Goal: Information Seeking & Learning: Learn about a topic

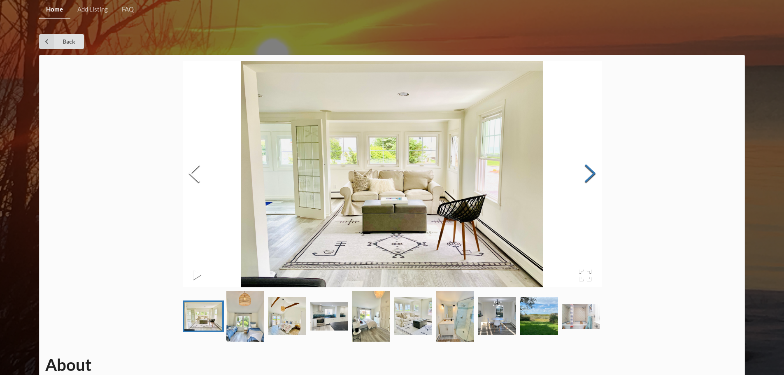
click at [590, 177] on button "Next Slide" at bounding box center [590, 174] width 23 height 74
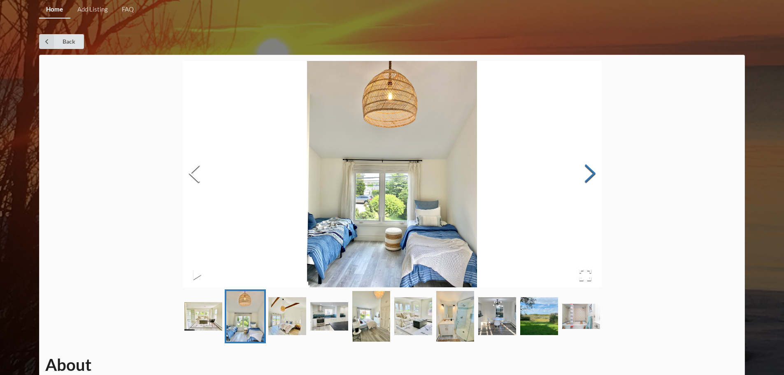
click at [590, 177] on button "Next Slide" at bounding box center [590, 174] width 23 height 74
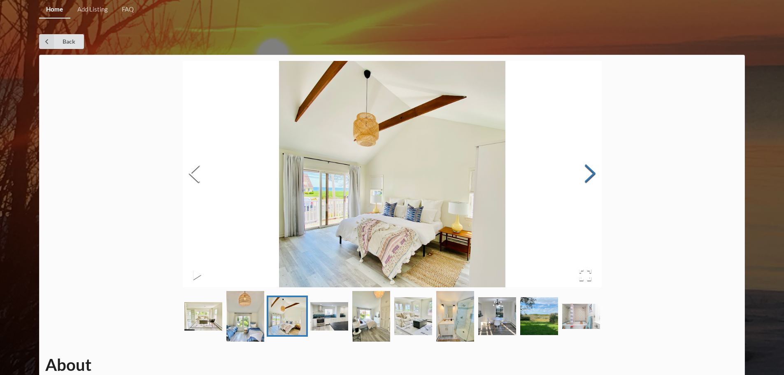
click at [590, 177] on button "Next Slide" at bounding box center [590, 174] width 23 height 74
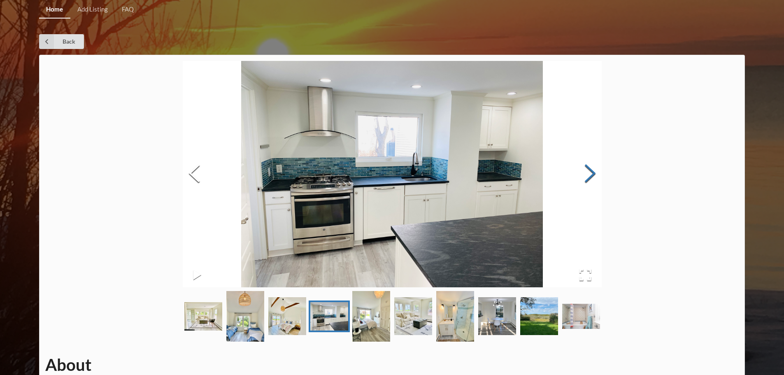
click at [590, 177] on button "Next Slide" at bounding box center [590, 174] width 23 height 74
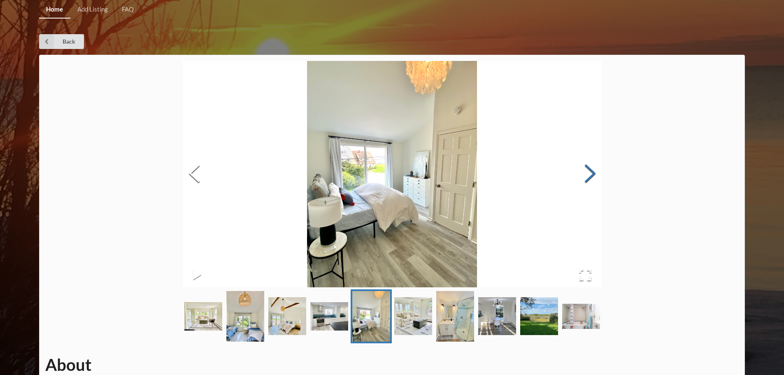
click at [590, 177] on button "Next Slide" at bounding box center [590, 174] width 23 height 74
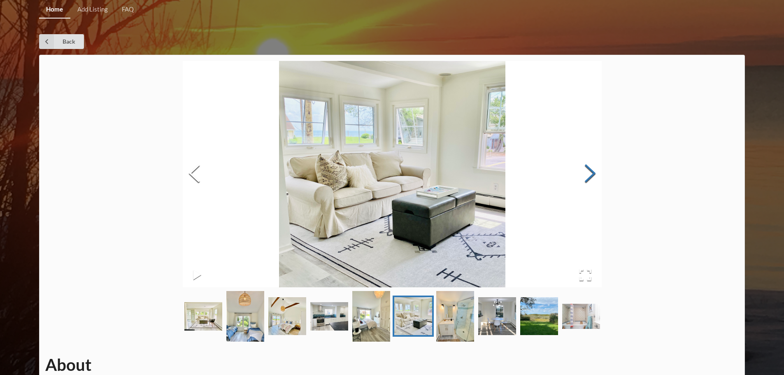
click at [590, 177] on button "Next Slide" at bounding box center [590, 174] width 23 height 74
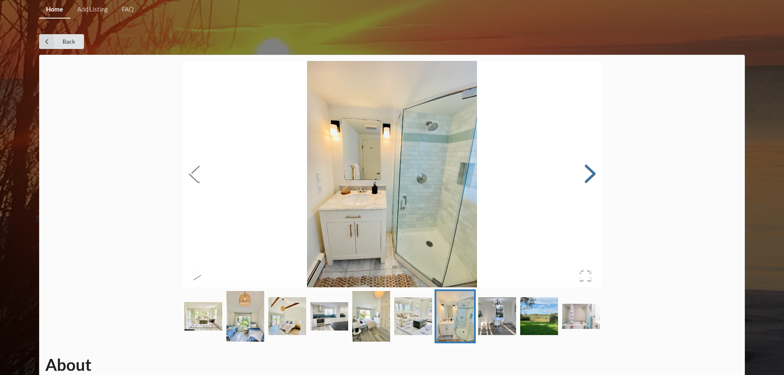
click at [590, 177] on button "Next Slide" at bounding box center [590, 174] width 23 height 74
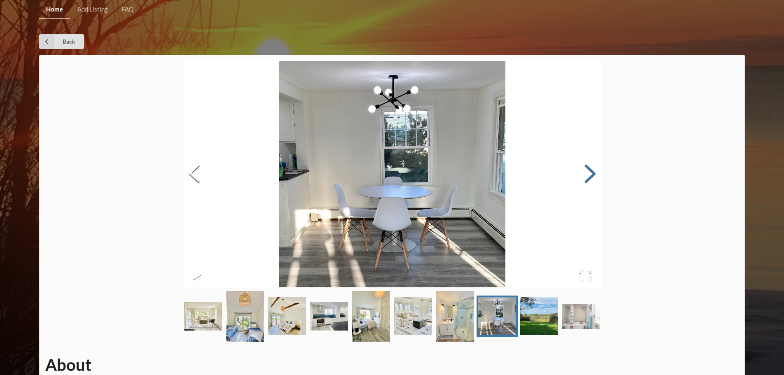
click at [590, 177] on button "Next Slide" at bounding box center [590, 174] width 23 height 74
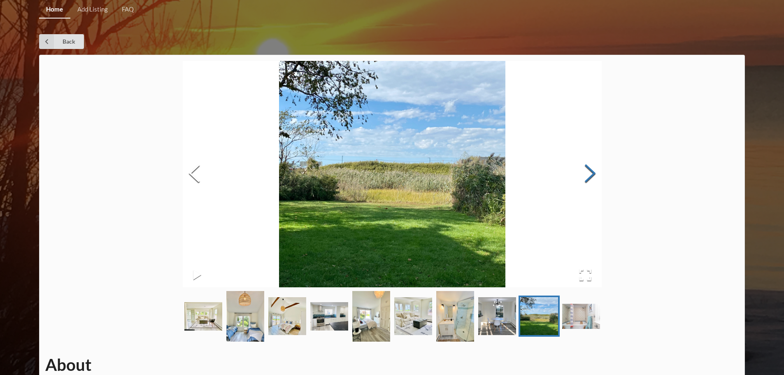
click at [590, 177] on button "Next Slide" at bounding box center [590, 174] width 23 height 74
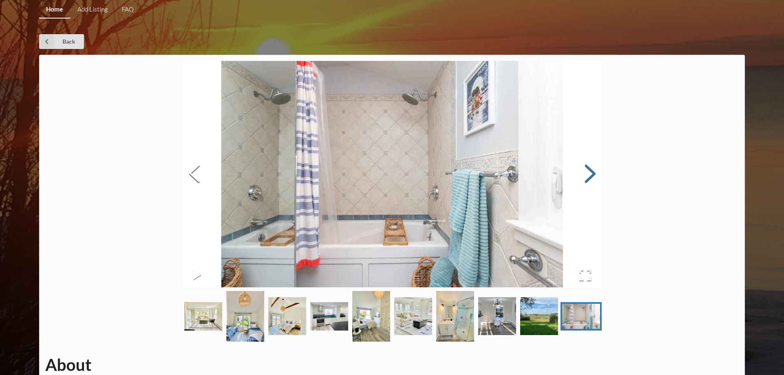
click at [590, 177] on button "Next Slide" at bounding box center [590, 174] width 23 height 74
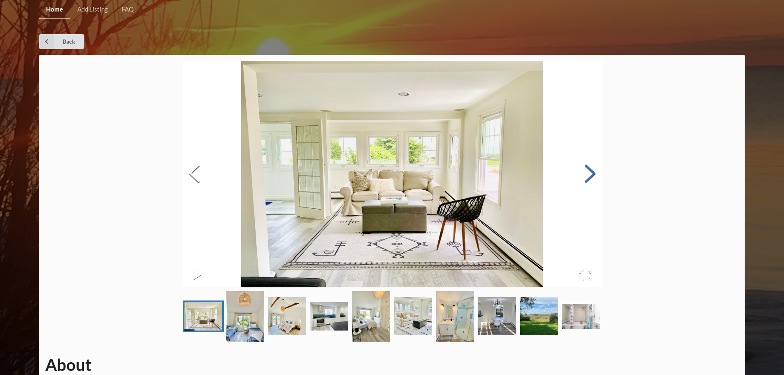
click at [590, 177] on button "Next Slide" at bounding box center [590, 174] width 23 height 74
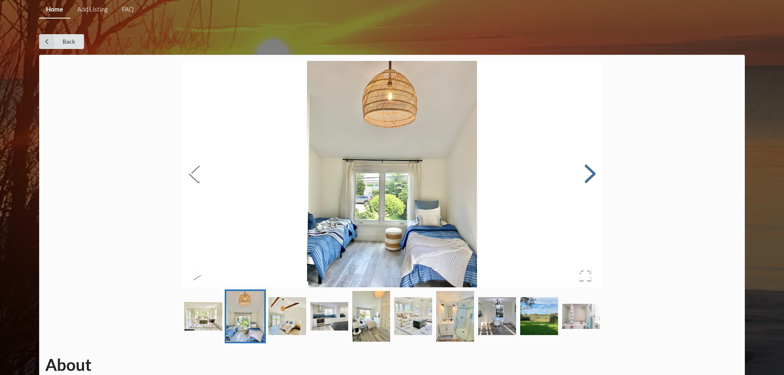
click at [590, 177] on button "Next Slide" at bounding box center [590, 174] width 23 height 74
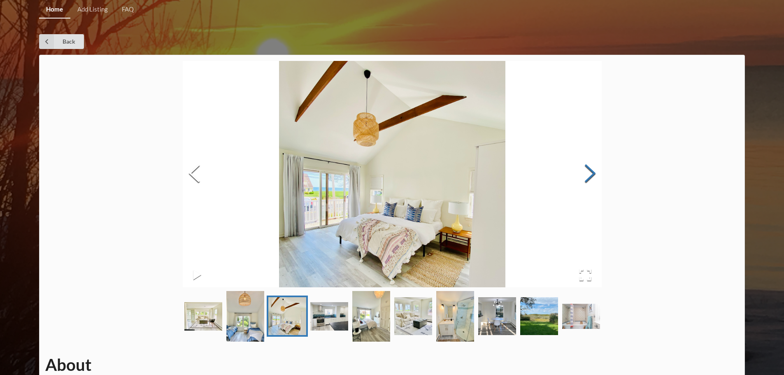
click at [590, 177] on button "Next Slide" at bounding box center [590, 174] width 23 height 74
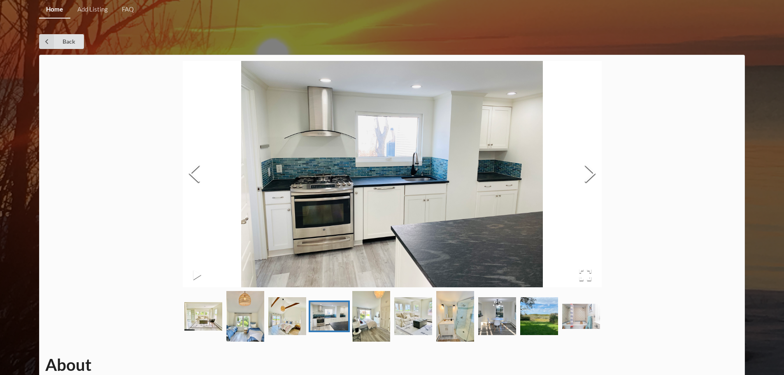
click at [55, 12] on link "Home" at bounding box center [54, 10] width 31 height 18
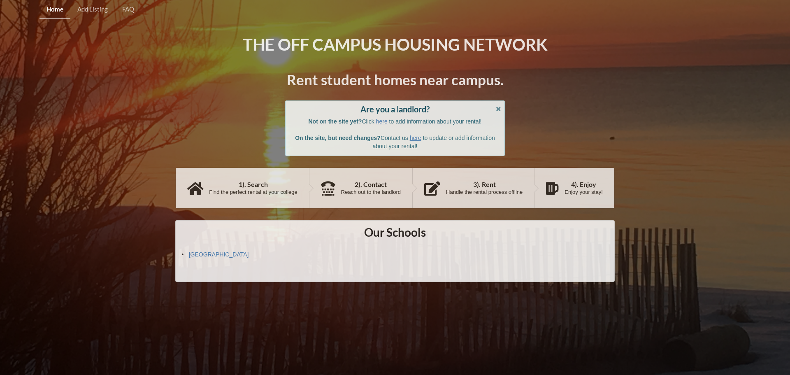
click at [499, 105] on div "Are you a landlord? Not on the site yet? Click here to add information about yo…" at bounding box center [395, 128] width 220 height 56
click at [499, 109] on icon at bounding box center [498, 108] width 7 height 6
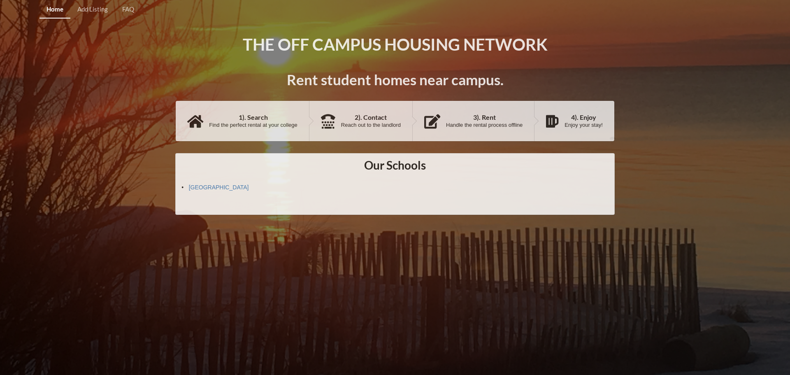
click at [221, 116] on div "1). Search" at bounding box center [253, 117] width 88 height 7
click at [56, 11] on link "Home" at bounding box center [55, 10] width 31 height 18
click at [214, 188] on link "Fairfield University" at bounding box center [219, 187] width 60 height 7
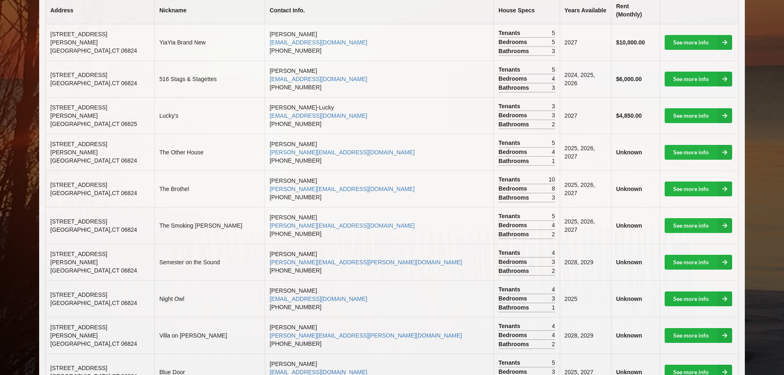
scroll to position [206, 0]
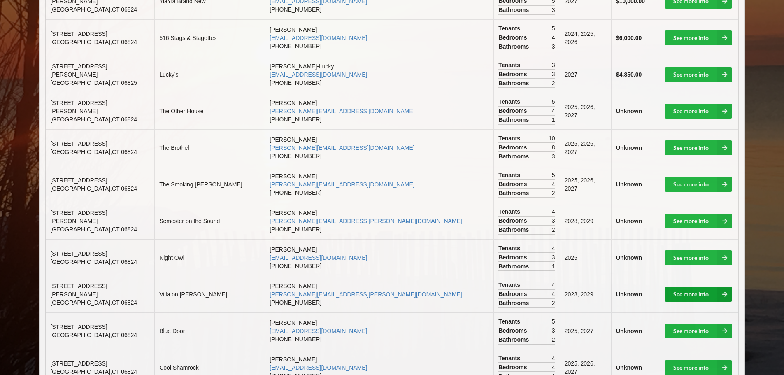
click at [701, 287] on link "See more info" at bounding box center [699, 294] width 68 height 15
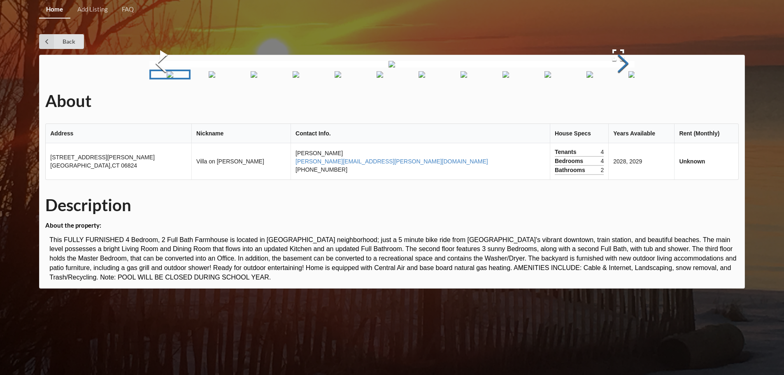
click at [627, 102] on button "Next Slide" at bounding box center [623, 64] width 23 height 74
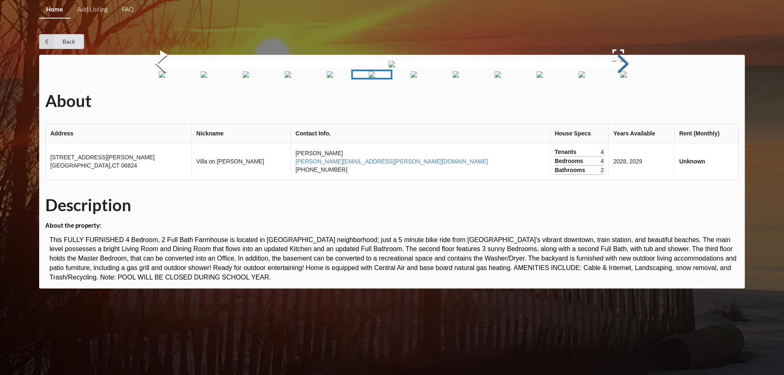
click at [627, 102] on button "Next Slide" at bounding box center [623, 64] width 23 height 74
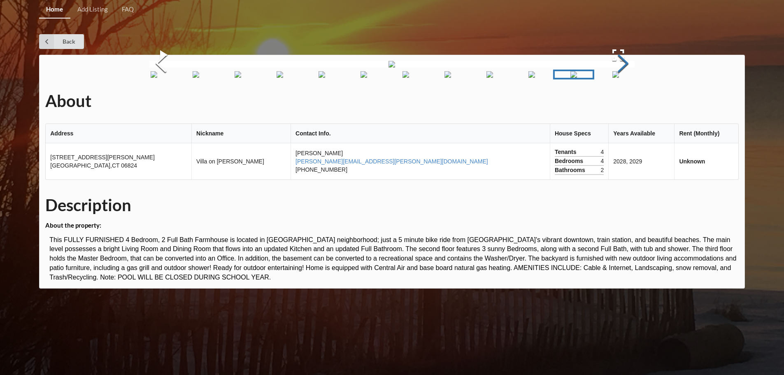
click at [627, 102] on button "Next Slide" at bounding box center [623, 64] width 23 height 74
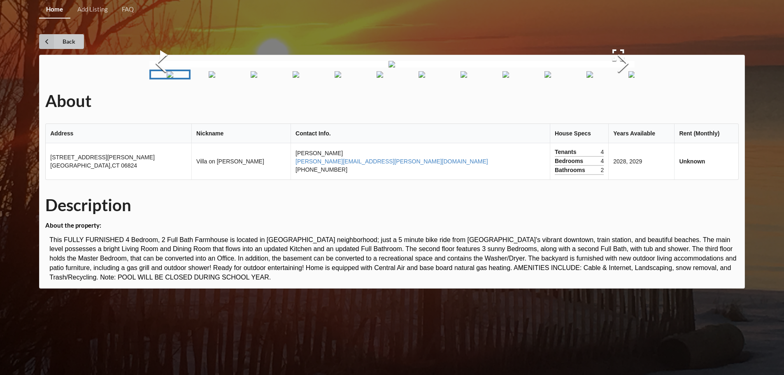
click at [61, 34] on link "Back" at bounding box center [61, 41] width 45 height 15
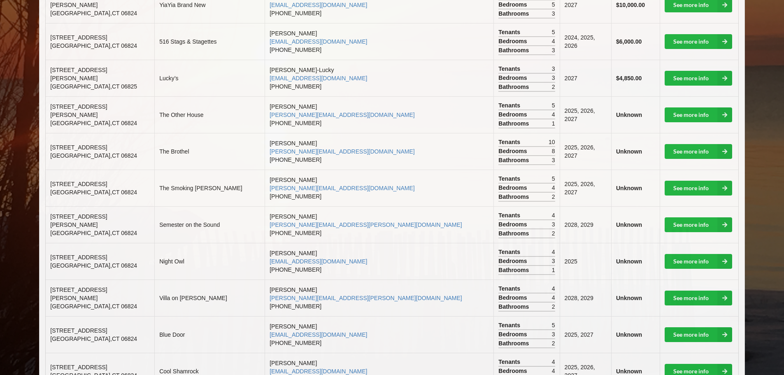
scroll to position [206, 0]
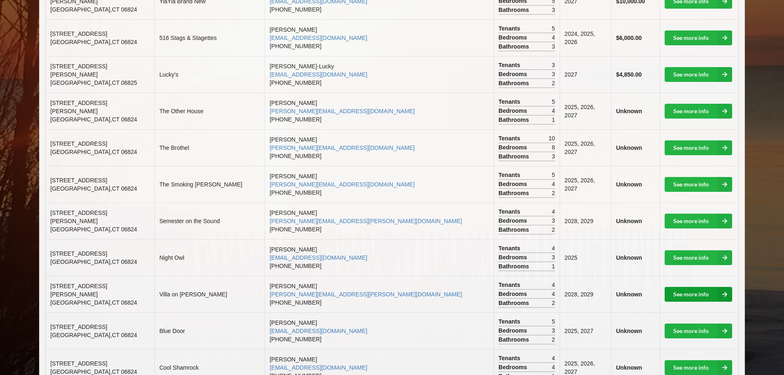
click at [672, 287] on link "See more info" at bounding box center [699, 294] width 68 height 15
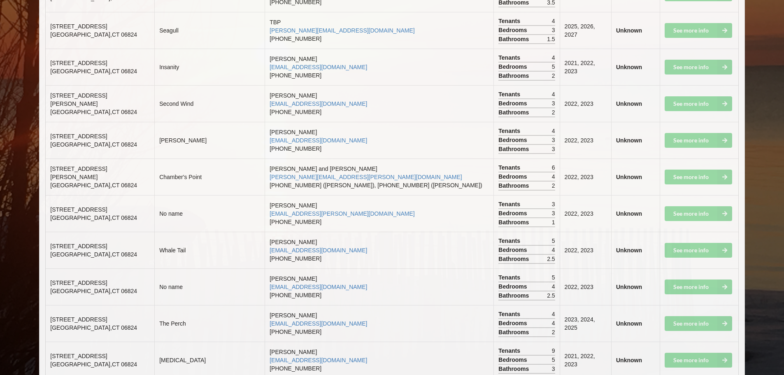
scroll to position [2305, 0]
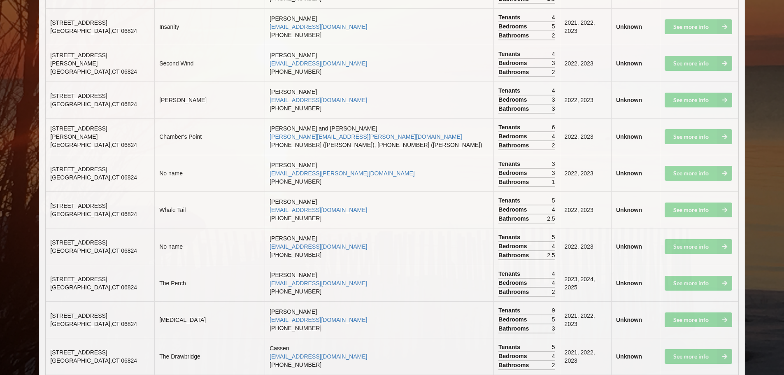
click at [685, 311] on td "See more info" at bounding box center [699, 319] width 79 height 37
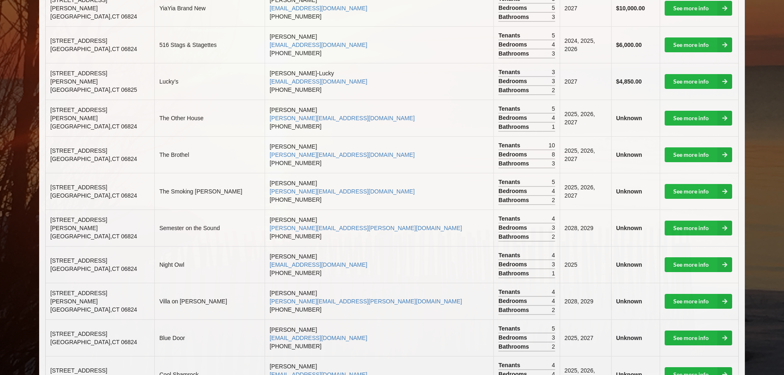
scroll to position [123, 0]
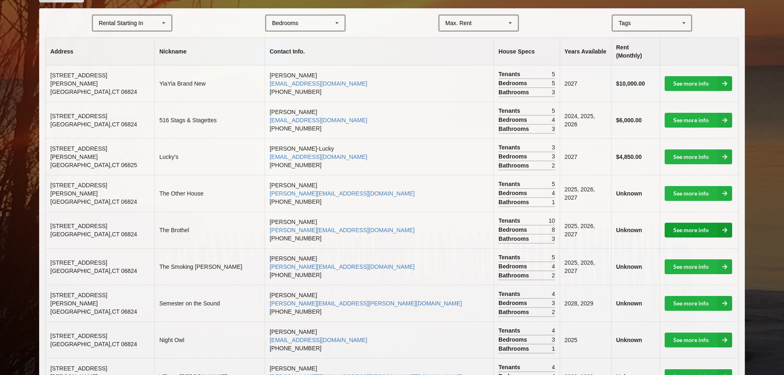
click at [692, 223] on link "See more info" at bounding box center [699, 230] width 68 height 15
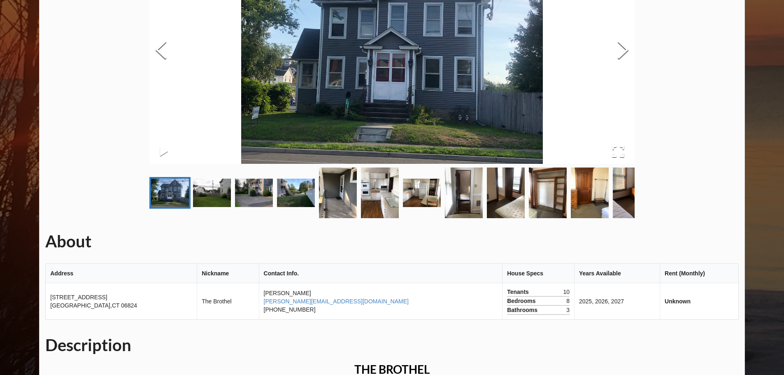
scroll to position [41, 0]
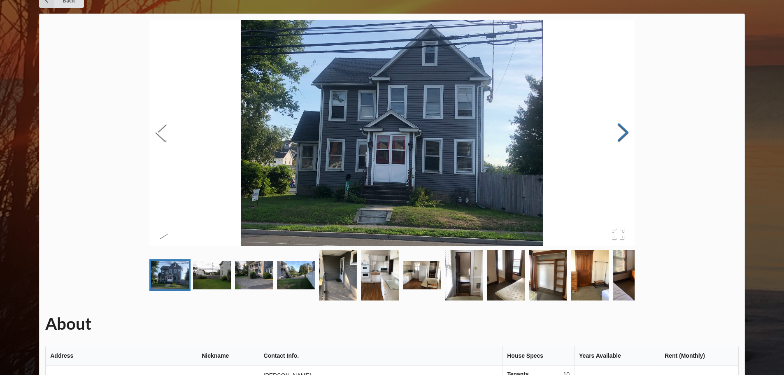
click at [620, 137] on button "Next Slide" at bounding box center [623, 133] width 23 height 74
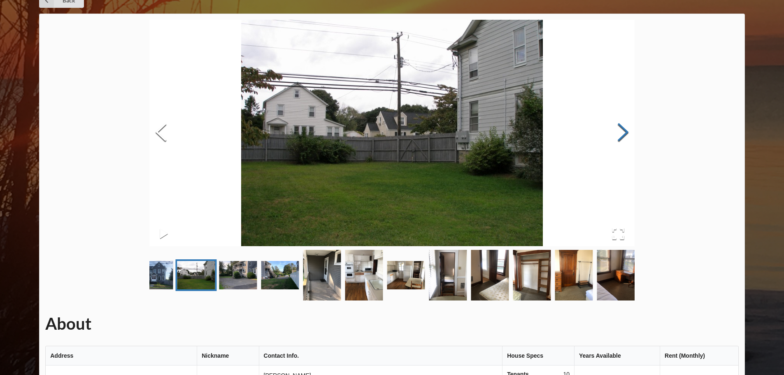
click at [620, 137] on button "Next Slide" at bounding box center [623, 133] width 23 height 74
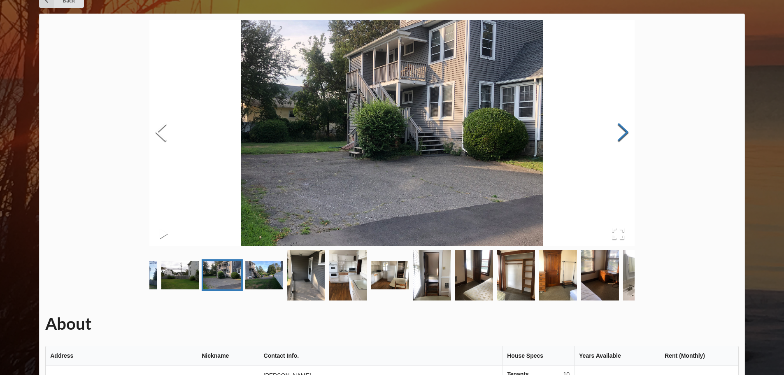
click at [620, 137] on button "Next Slide" at bounding box center [623, 133] width 23 height 74
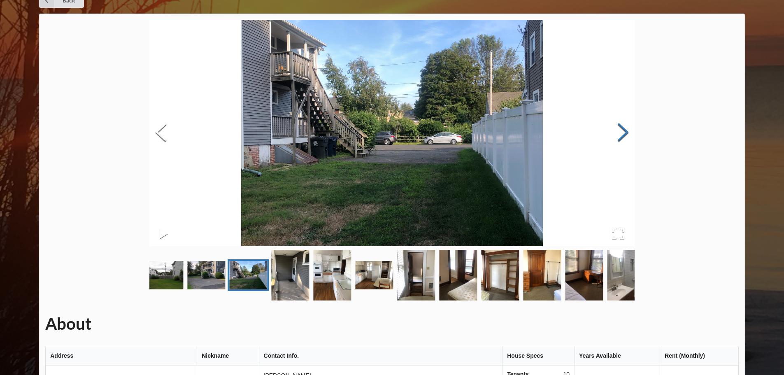
click at [620, 137] on button "Next Slide" at bounding box center [623, 133] width 23 height 74
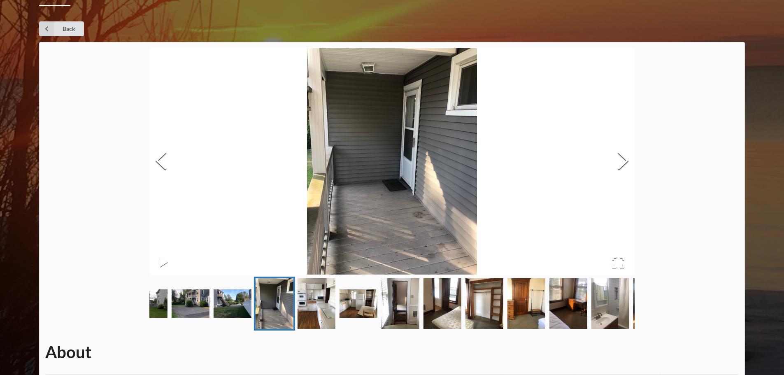
scroll to position [0, 0]
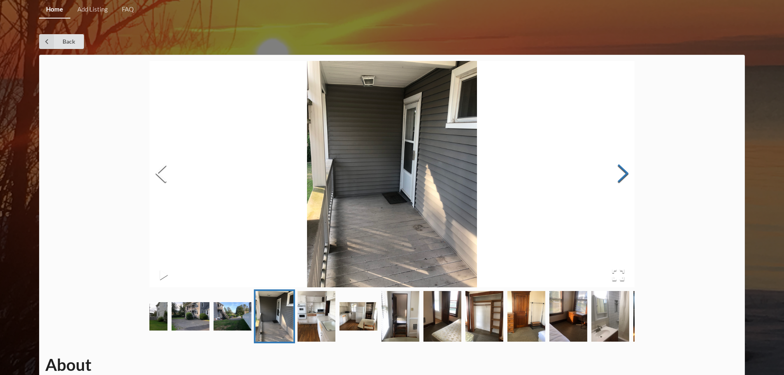
click at [619, 137] on button "Next Slide" at bounding box center [623, 174] width 23 height 74
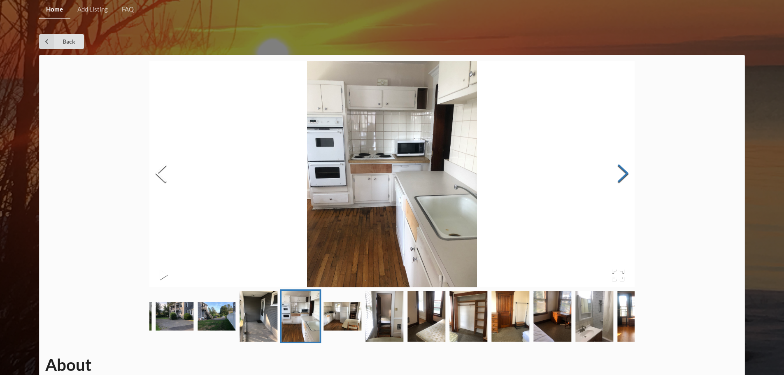
click at [628, 172] on button "Next Slide" at bounding box center [623, 174] width 23 height 74
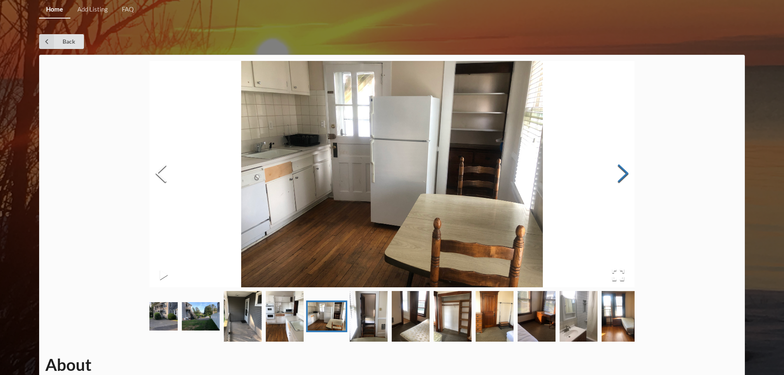
click at [628, 172] on button "Next Slide" at bounding box center [623, 174] width 23 height 74
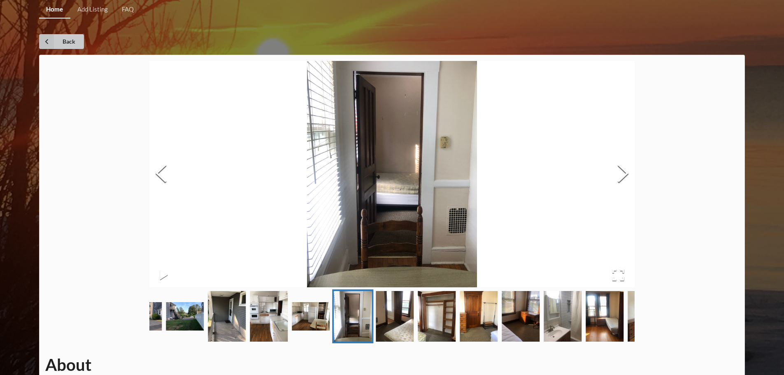
click at [50, 44] on icon at bounding box center [46, 41] width 15 height 15
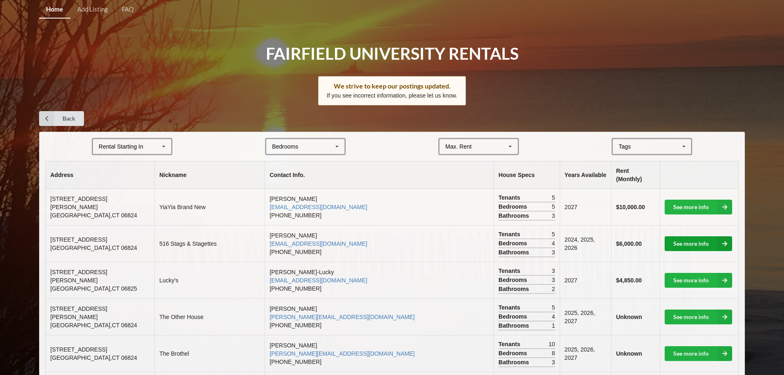
click at [678, 237] on link "See more info" at bounding box center [699, 243] width 68 height 15
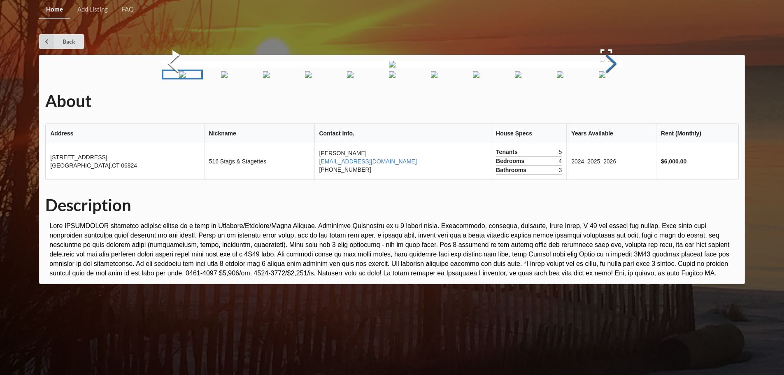
click at [610, 102] on button "Next Slide" at bounding box center [611, 64] width 23 height 74
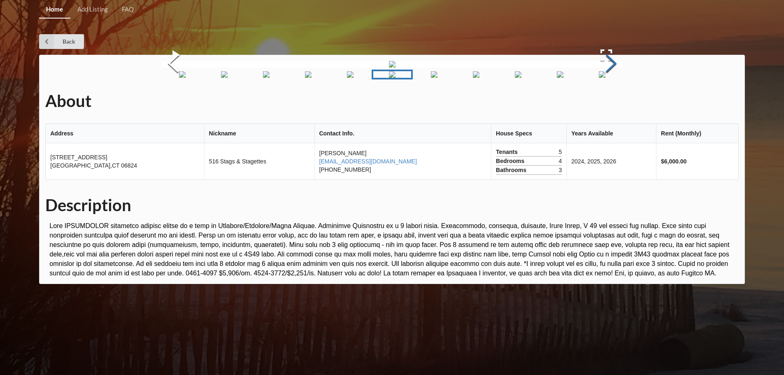
click at [610, 102] on button "Next Slide" at bounding box center [611, 64] width 23 height 74
click at [61, 40] on link "Back" at bounding box center [61, 41] width 45 height 15
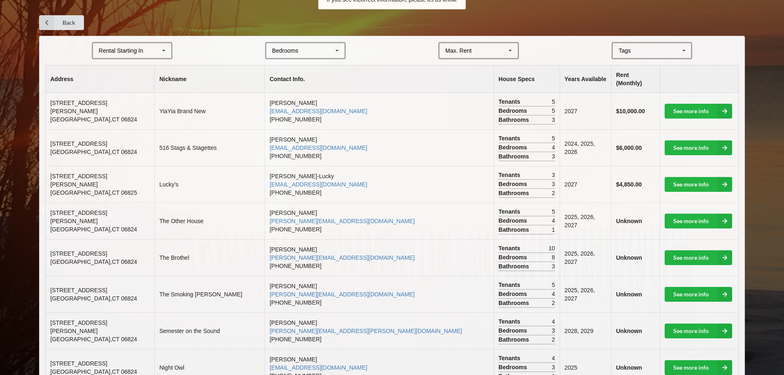
scroll to position [123, 0]
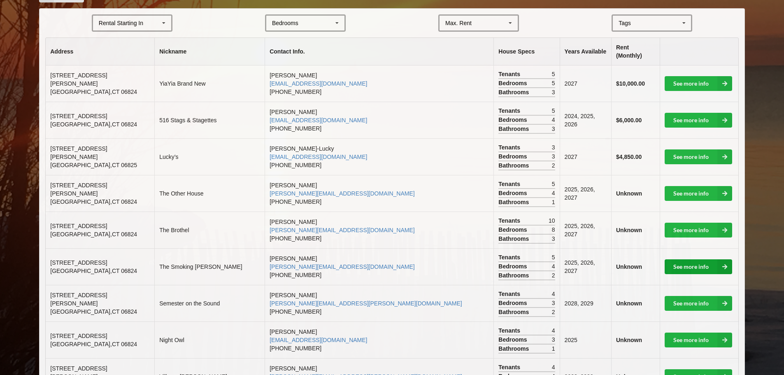
click at [670, 259] on link "See more info" at bounding box center [699, 266] width 68 height 15
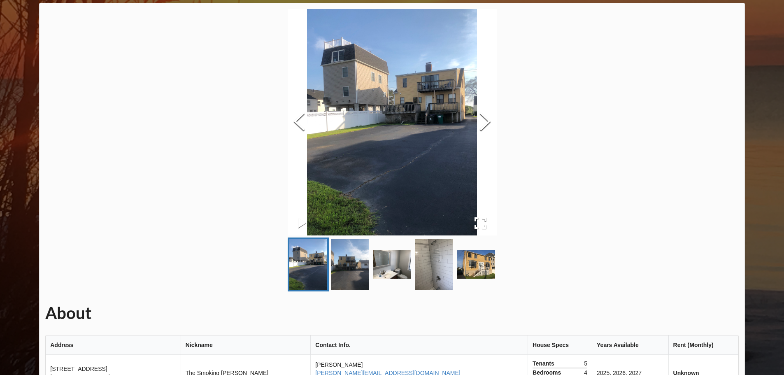
scroll to position [41, 0]
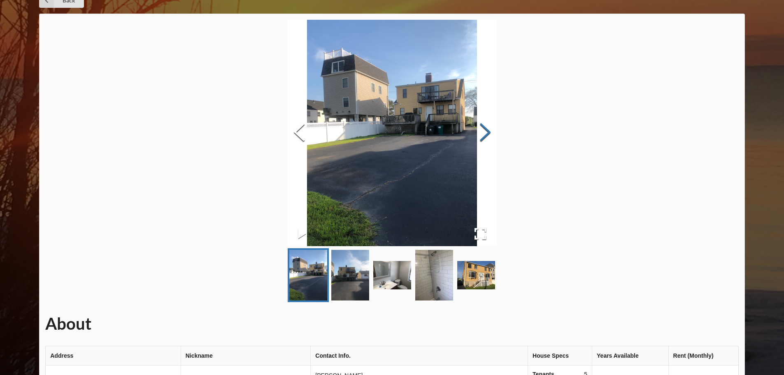
click at [484, 129] on button "Next Slide" at bounding box center [485, 133] width 23 height 74
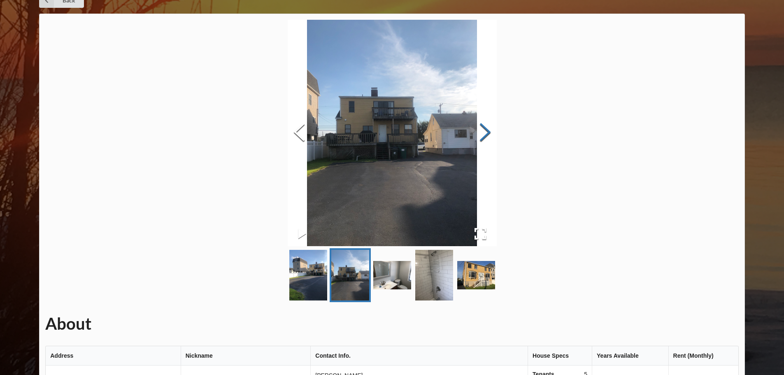
click at [484, 129] on button "Next Slide" at bounding box center [485, 133] width 23 height 74
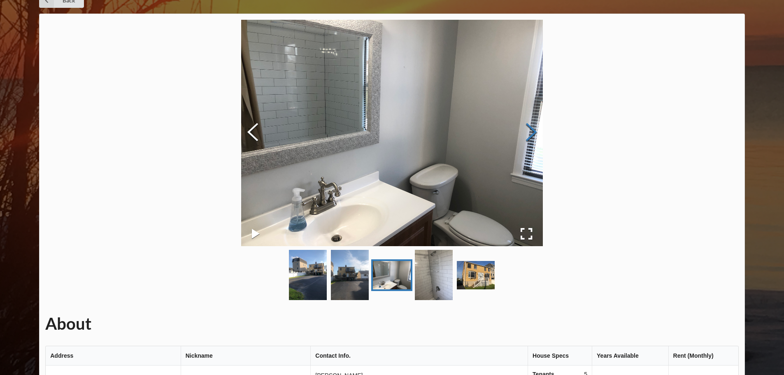
click at [484, 129] on img at bounding box center [392, 133] width 302 height 226
click at [528, 128] on button "Next Slide" at bounding box center [531, 133] width 23 height 74
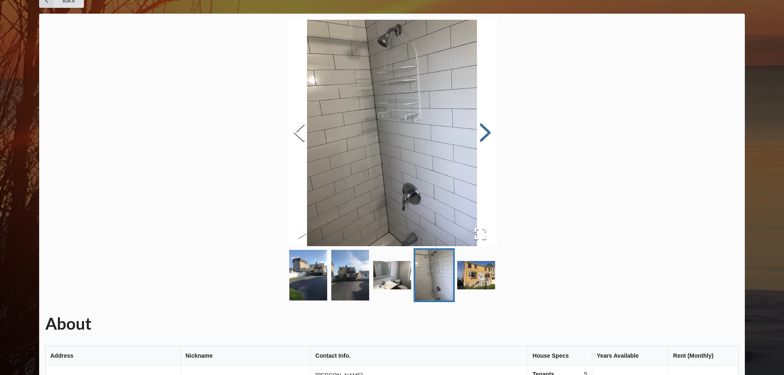
click at [528, 128] on div "About Address Nickname Contact Info. House Specs Years Available Rent (Monthly)…" at bounding box center [392, 345] width 706 height 663
drag, startPoint x: 494, startPoint y: 133, endPoint x: 489, endPoint y: 134, distance: 5.6
click at [489, 134] on button "Next Slide" at bounding box center [485, 133] width 23 height 74
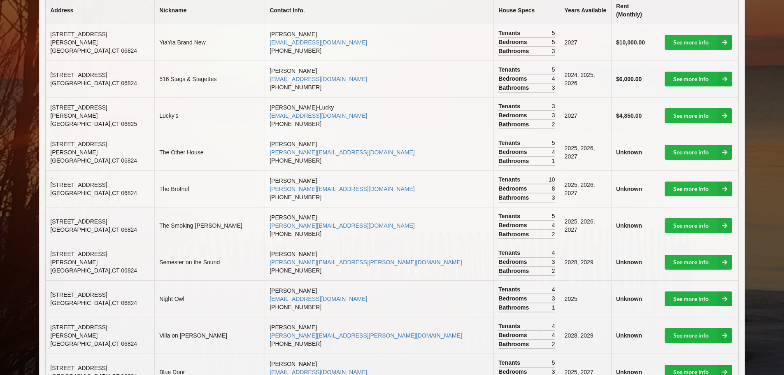
scroll to position [206, 0]
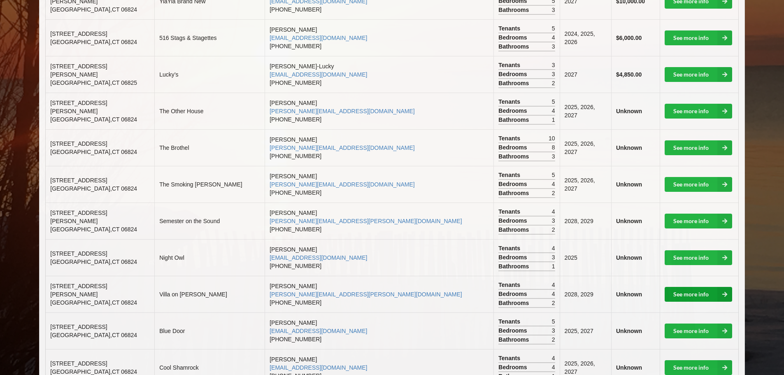
click at [694, 287] on link "See more info" at bounding box center [699, 294] width 68 height 15
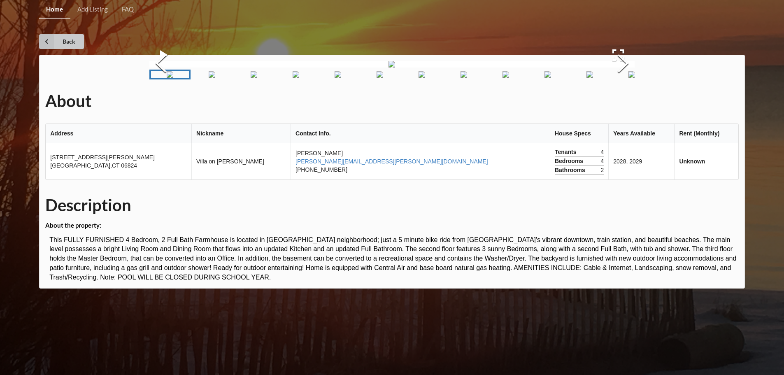
click at [68, 35] on link "Back" at bounding box center [61, 41] width 45 height 15
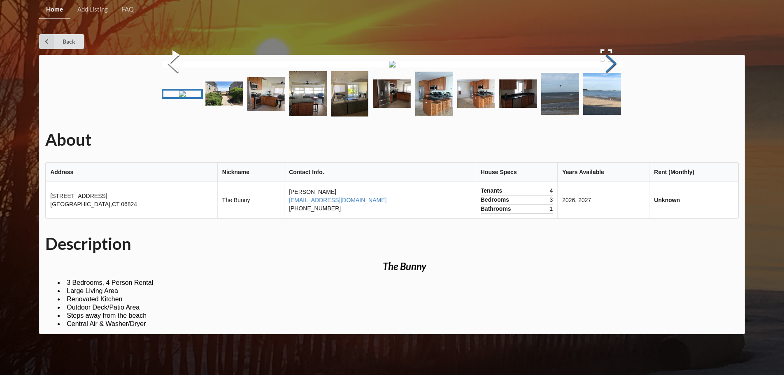
click at [606, 102] on button "Next Slide" at bounding box center [611, 64] width 23 height 74
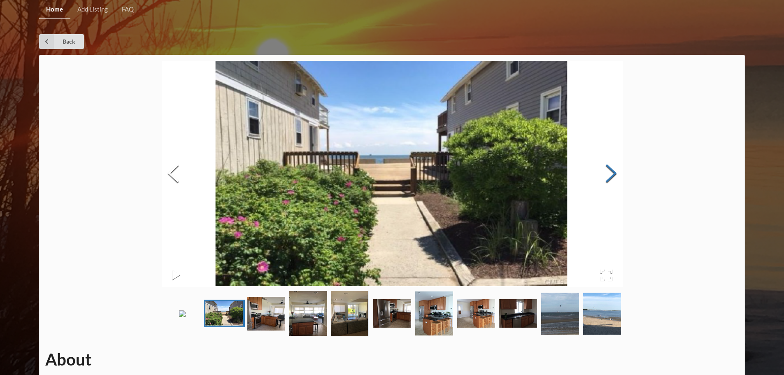
click at [606, 182] on button "Next Slide" at bounding box center [611, 174] width 23 height 74
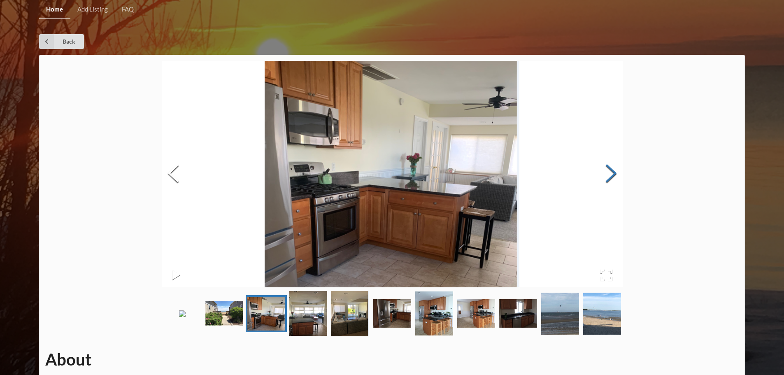
click at [606, 182] on button "Next Slide" at bounding box center [611, 174] width 23 height 74
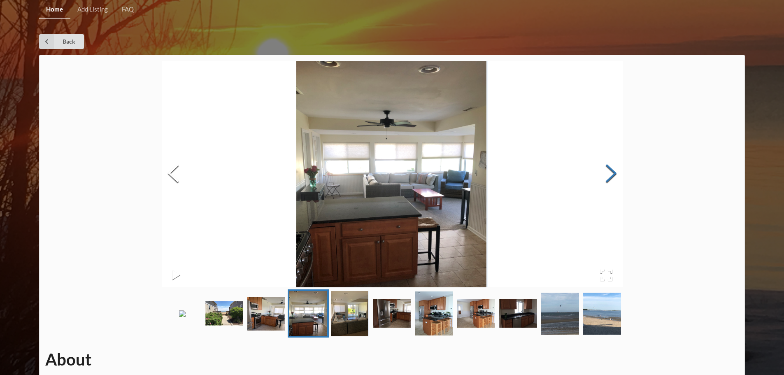
click at [606, 182] on button "Next Slide" at bounding box center [611, 174] width 23 height 74
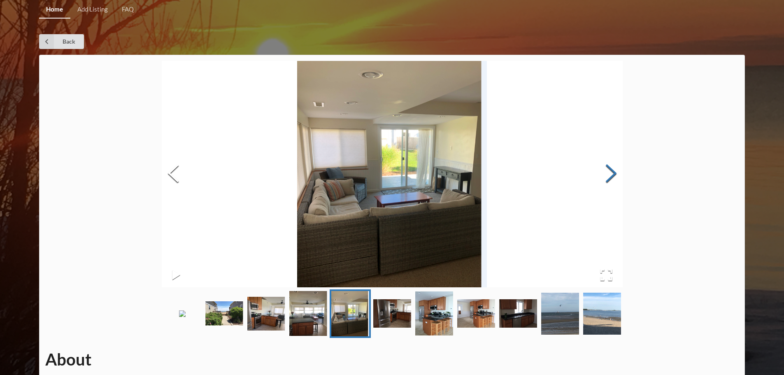
click at [606, 182] on button "Next Slide" at bounding box center [611, 174] width 23 height 74
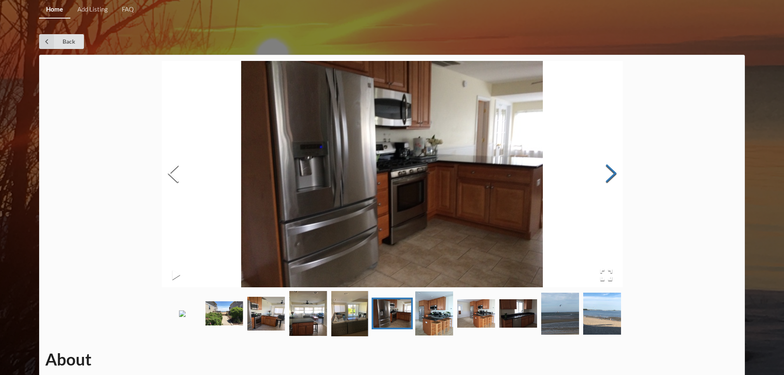
click at [606, 182] on button "Next Slide" at bounding box center [611, 174] width 23 height 74
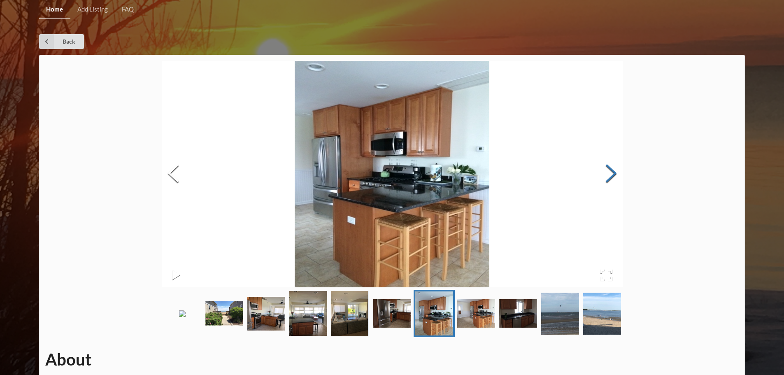
click at [606, 182] on button "Next Slide" at bounding box center [611, 174] width 23 height 74
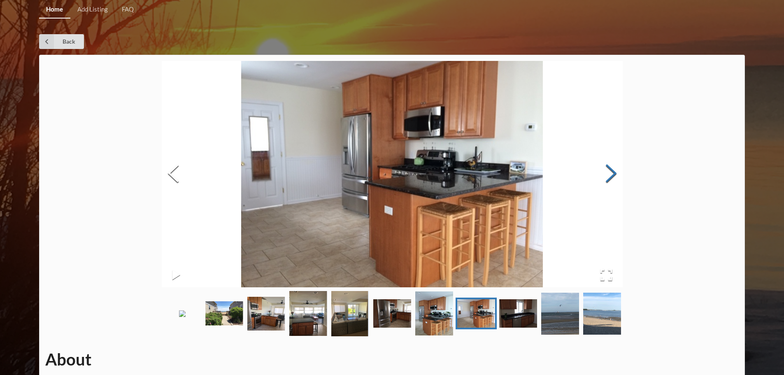
click at [606, 182] on button "Next Slide" at bounding box center [611, 174] width 23 height 74
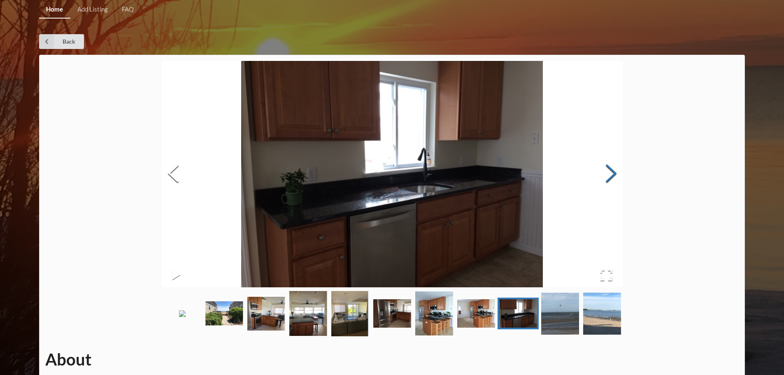
click at [606, 182] on button "Next Slide" at bounding box center [611, 174] width 23 height 74
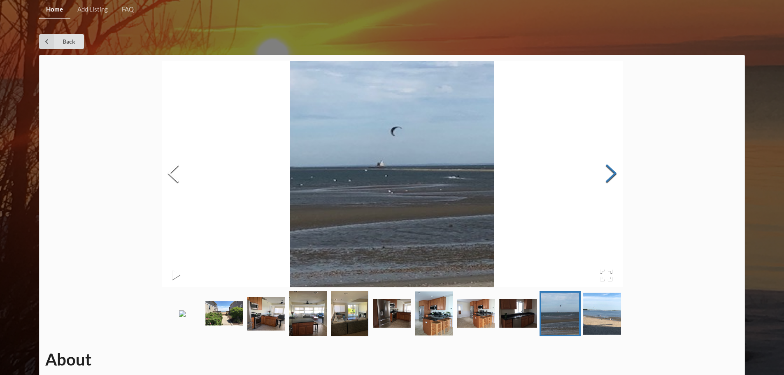
click at [606, 182] on button "Next Slide" at bounding box center [611, 174] width 23 height 74
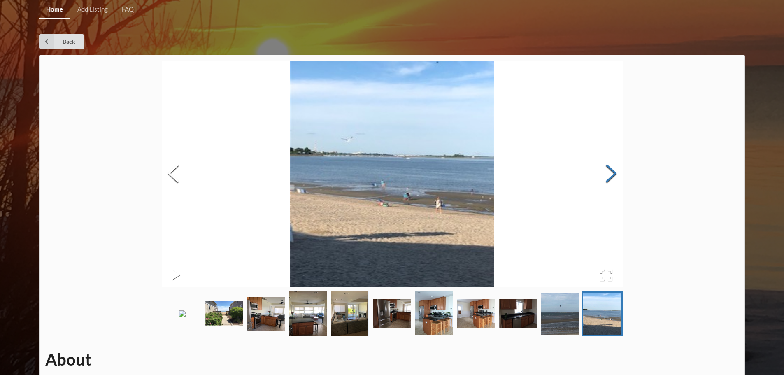
click at [606, 182] on button "Next Slide" at bounding box center [611, 174] width 23 height 74
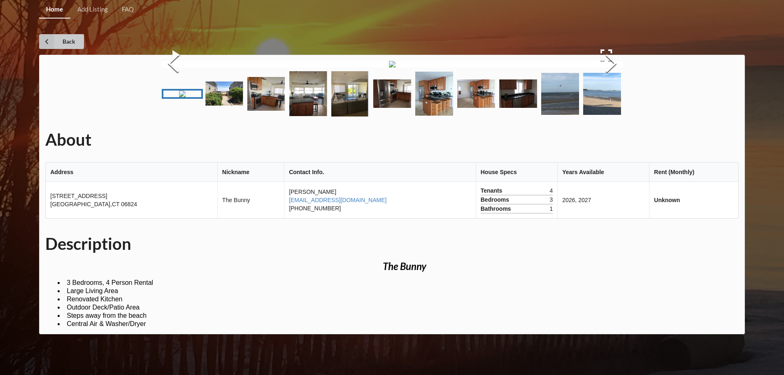
click at [68, 37] on link "Back" at bounding box center [61, 41] width 45 height 15
